Goal: Task Accomplishment & Management: Use online tool/utility

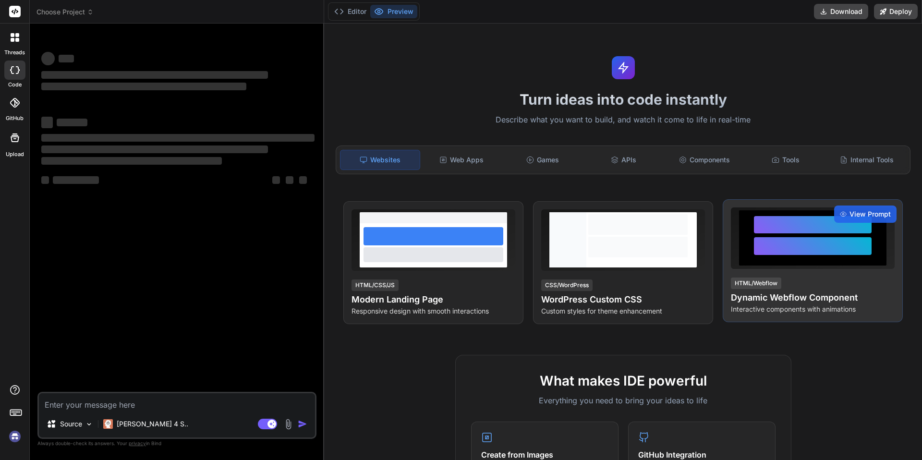
click at [806, 305] on p "Interactive components with animations" at bounding box center [813, 310] width 164 height 10
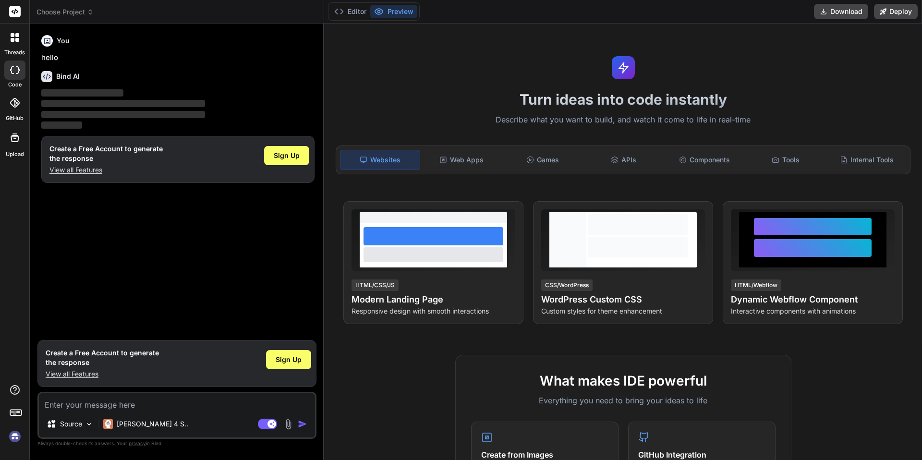
type textarea "x"
click at [92, 405] on textarea at bounding box center [177, 401] width 276 height 17
paste textarea "ทำหน้า UI ง่าย ๆ ชื่อ App ว่า Personal Finance ให้ login ด้วย username / passwo…"
type textarea "ทำหน้า UI ง่าย ๆ ชื่อ App ว่า Personal Finance ให้ login ด้วย username / passwo…"
type textarea "x"
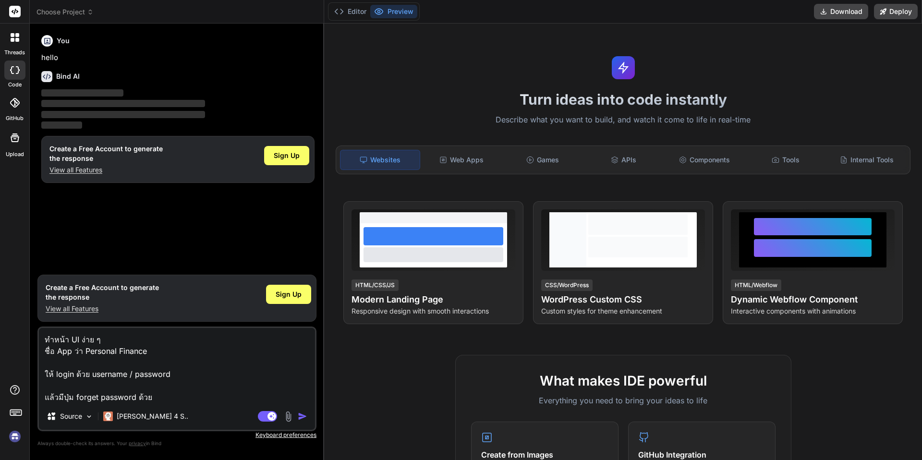
type textarea "ทำหน้า UI ง่าย ๆ ชื่อ App ว่า Personal Finance ให้ login ด้วย username / passwo…"
type textarea "x"
type textarea "ทำหน้า UI ง่าย ๆ ชื่อ App ว่า Personal Finance ให้ login ด้วย username / passwo…"
type textarea "x"
type textarea "ทำหน้า UI ง่าย ๆ ชื่อ App ว่า Personal Finance ให้ login ด้วย username / passwo…"
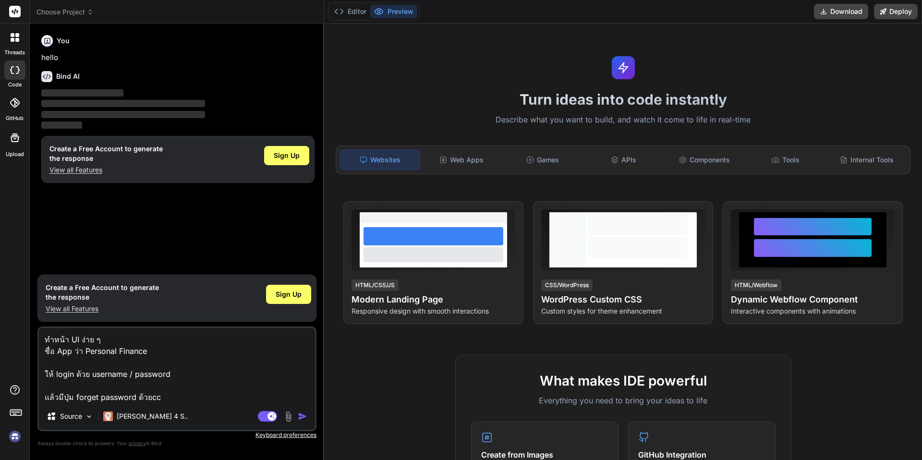
type textarea "x"
type textarea "ทำหน้า UI ง่าย ๆ ชื่อ App ว่า Personal Finance ให้ login ด้วย username / passwo…"
type textarea "x"
type textarea "ทำหน้า UI ง่าย ๆ ชื่อ App ว่า Personal Finance ให้ login ด้วย username / passwo…"
click at [285, 296] on span "Sign Up" at bounding box center [289, 295] width 26 height 10
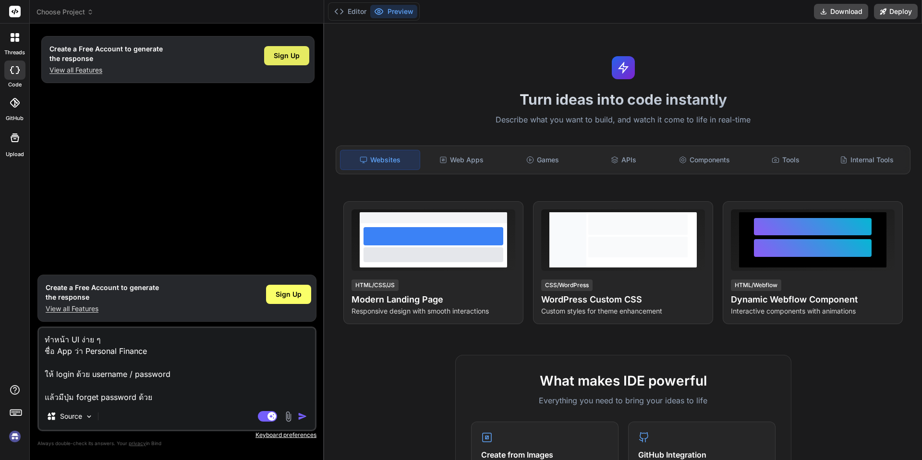
click at [288, 52] on span "Sign Up" at bounding box center [287, 56] width 26 height 10
type textarea "x"
click at [137, 367] on textarea "ทำหน้า UI ง่าย ๆ ชื่อ App ว่า Personal Finance ให้ login ด้วย username / passwo…" at bounding box center [177, 365] width 276 height 75
click at [303, 418] on img "button" at bounding box center [303, 417] width 10 height 10
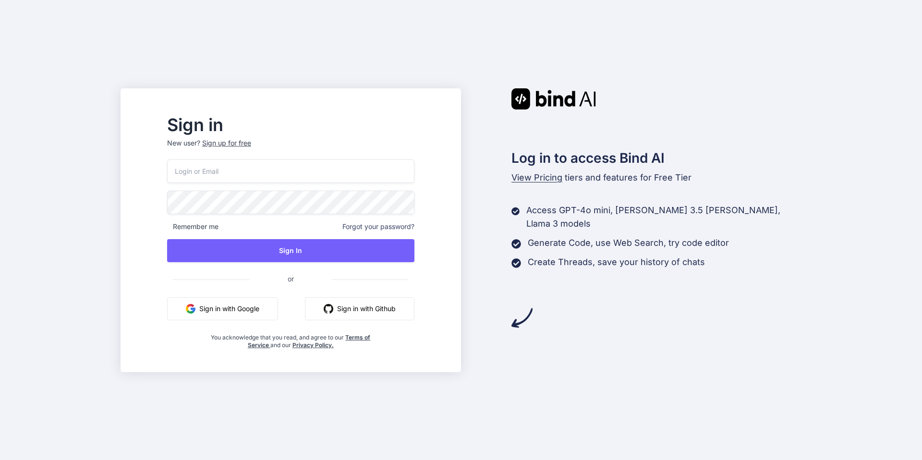
click at [254, 310] on button "Sign in with Google" at bounding box center [222, 308] width 111 height 23
click at [247, 310] on button "Sign in with Google" at bounding box center [222, 308] width 111 height 23
click at [238, 317] on button "Sign in with Google" at bounding box center [222, 308] width 111 height 23
click at [275, 308] on button "Sign in with Google" at bounding box center [222, 308] width 111 height 23
